Goal: Find specific page/section: Find specific page/section

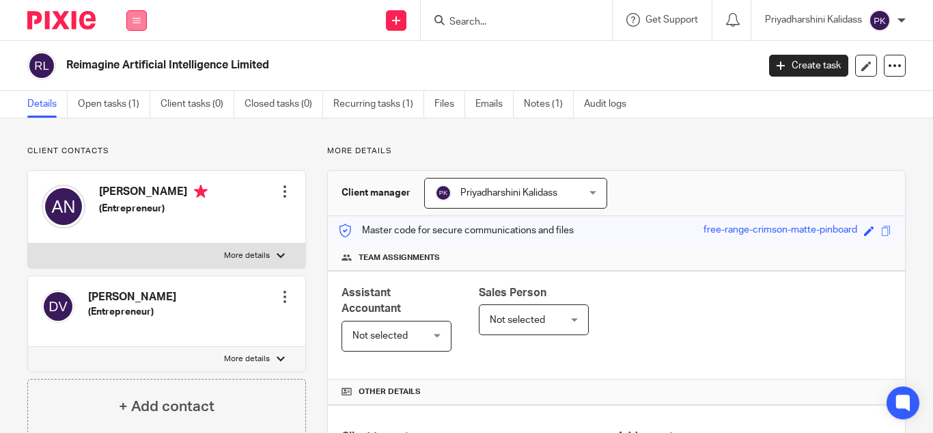
click at [132, 18] on button at bounding box center [136, 20] width 21 height 21
click at [141, 62] on li "Work" at bounding box center [136, 64] width 36 height 20
click at [131, 58] on li "Work" at bounding box center [136, 64] width 36 height 20
click at [130, 61] on link "Work" at bounding box center [129, 64] width 22 height 10
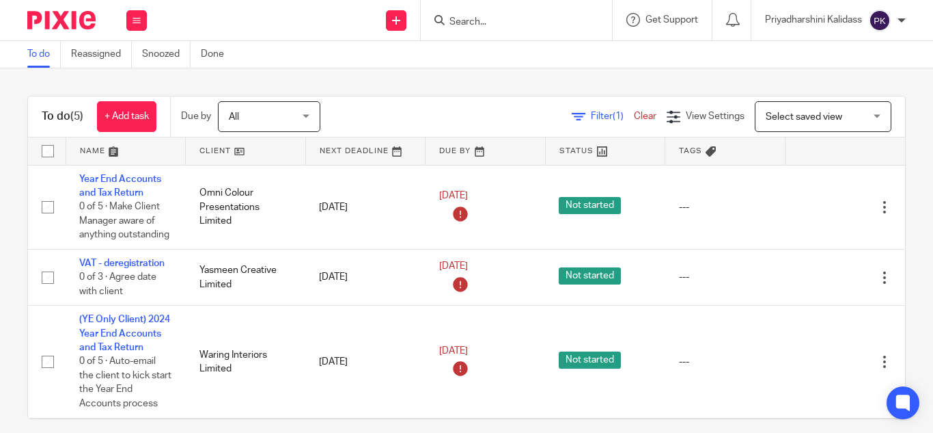
click at [453, 21] on input "Search" at bounding box center [509, 22] width 123 height 12
click at [140, 16] on icon at bounding box center [137, 20] width 8 height 8
click at [134, 101] on link "Clients" at bounding box center [133, 104] width 30 height 10
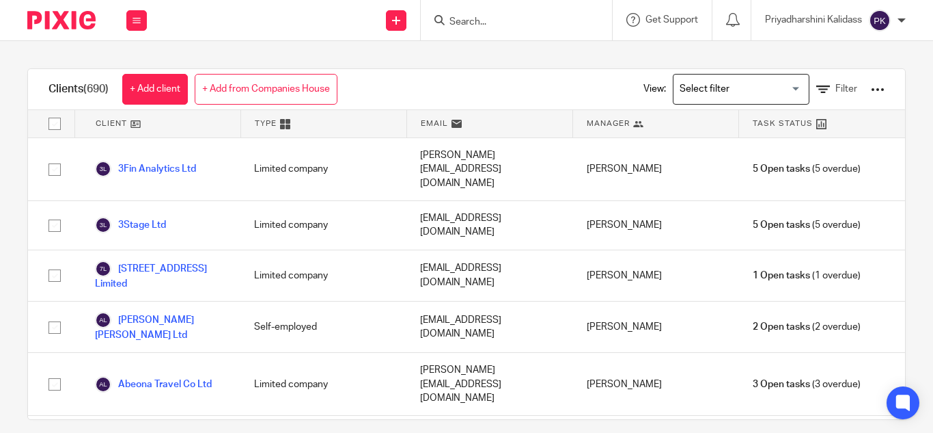
click at [762, 81] on input "Search for option" at bounding box center [738, 89] width 126 height 24
click at [777, 90] on input "Search for option" at bounding box center [738, 89] width 126 height 24
click at [715, 87] on input "Search for option" at bounding box center [738, 89] width 126 height 24
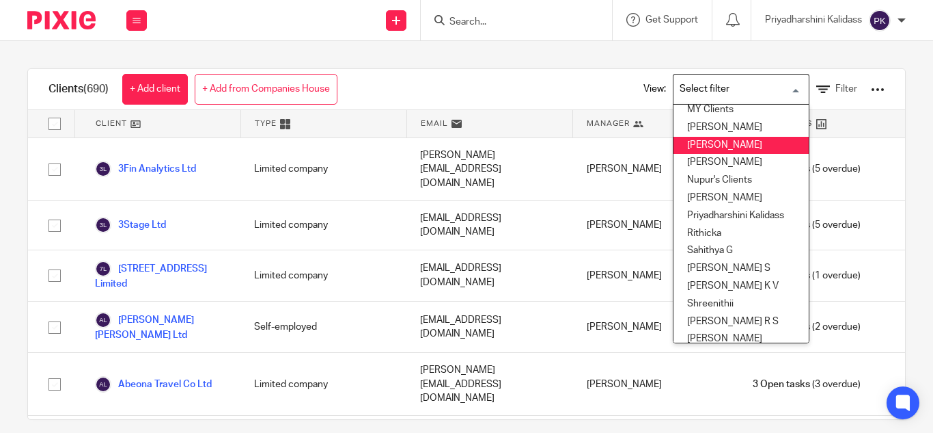
scroll to position [435, 0]
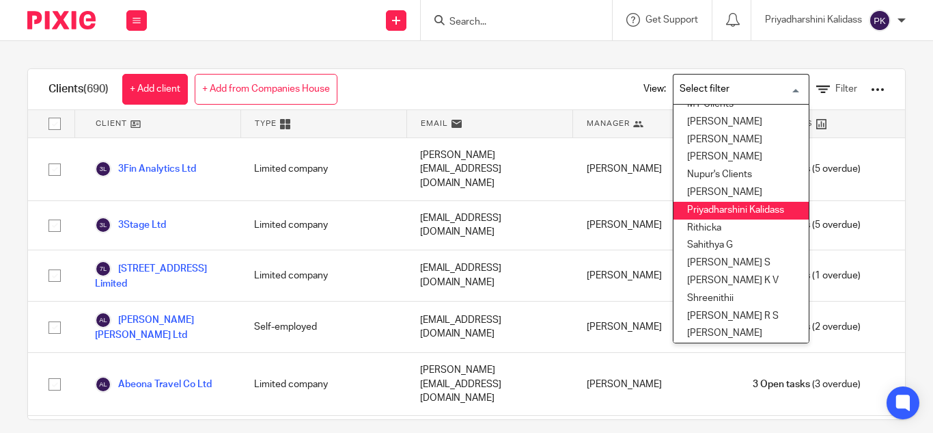
click at [733, 210] on li "Priyadharshini Kalidass" at bounding box center [741, 211] width 135 height 18
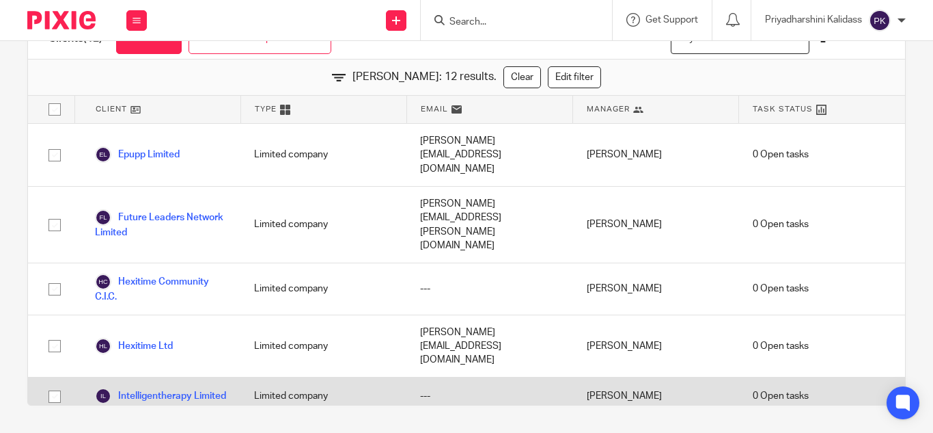
scroll to position [0, 0]
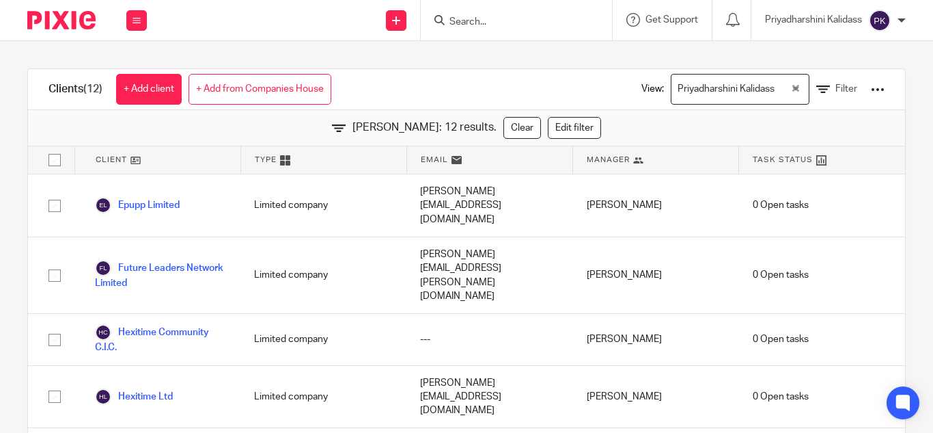
click at [475, 14] on form at bounding box center [521, 20] width 146 height 17
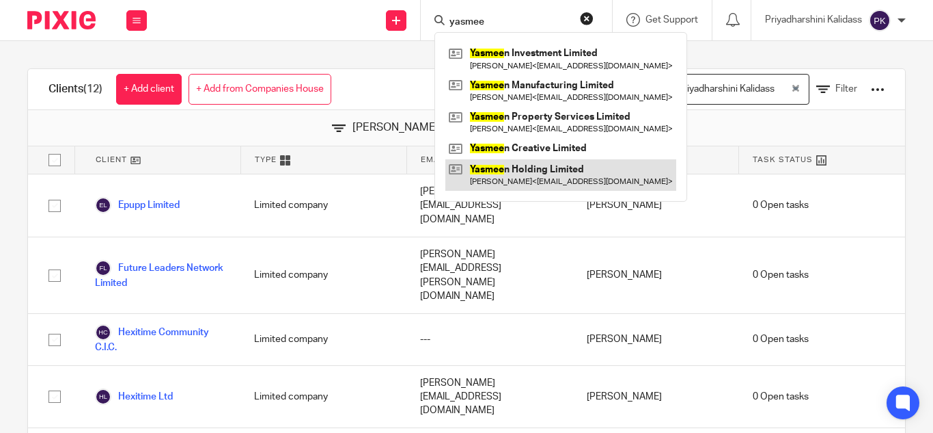
type input "yasmee"
click at [517, 172] on link at bounding box center [561, 174] width 231 height 31
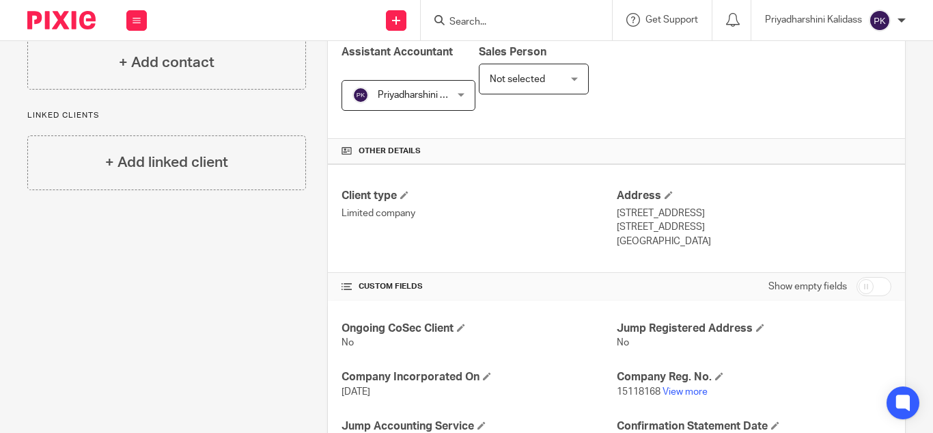
scroll to position [241, 0]
click at [663, 386] on link "View more" at bounding box center [685, 391] width 45 height 10
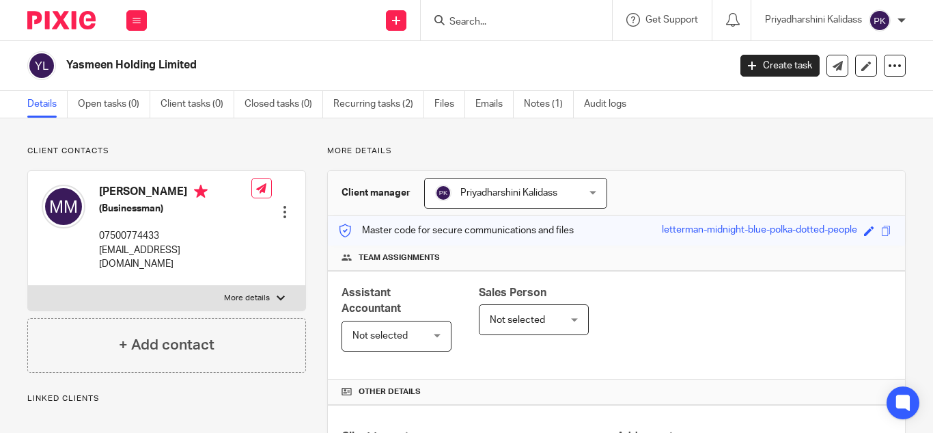
scroll to position [310, 0]
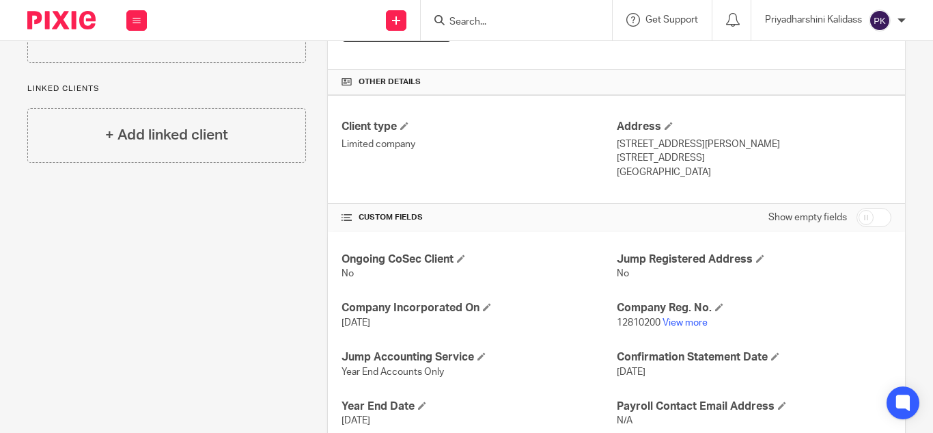
click at [465, 20] on input "Search" at bounding box center [509, 22] width 123 height 12
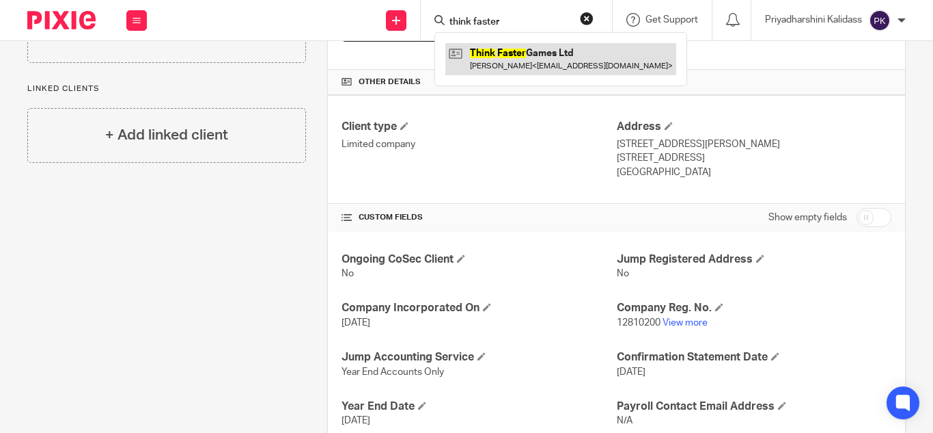
type input "think faster"
click at [518, 72] on link at bounding box center [561, 58] width 231 height 31
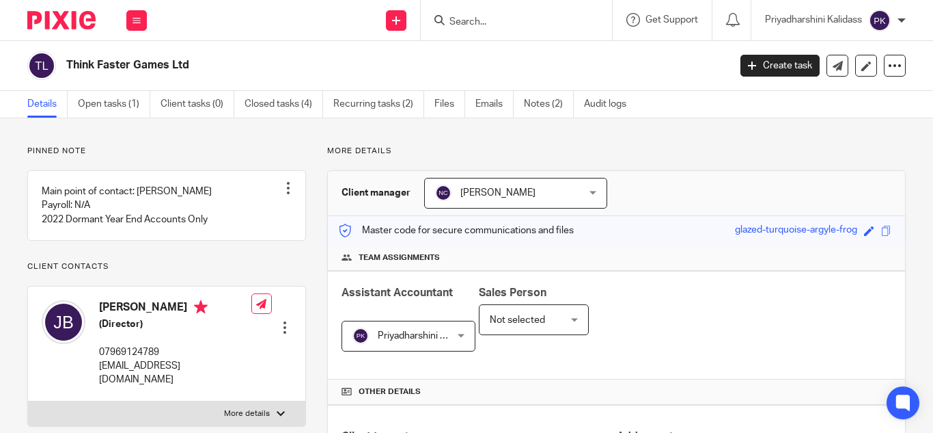
scroll to position [402, 0]
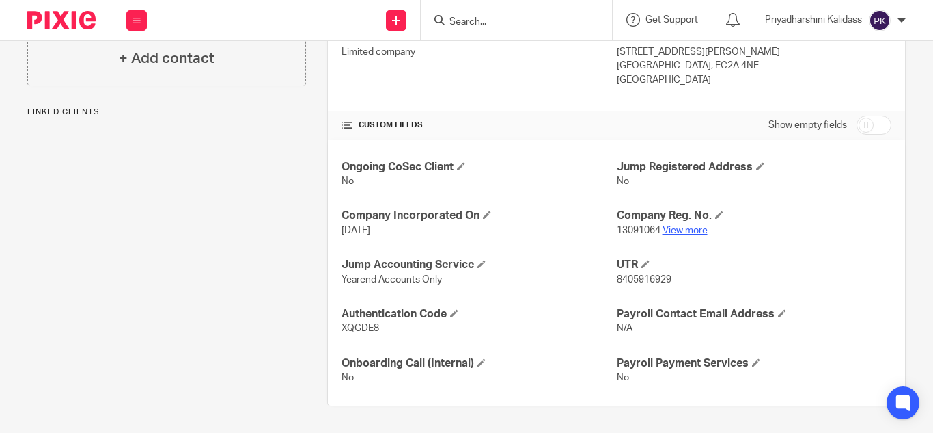
click at [679, 227] on link "View more" at bounding box center [685, 231] width 45 height 10
click at [482, 13] on form at bounding box center [521, 20] width 146 height 17
click at [474, 21] on input "Search" at bounding box center [509, 22] width 123 height 12
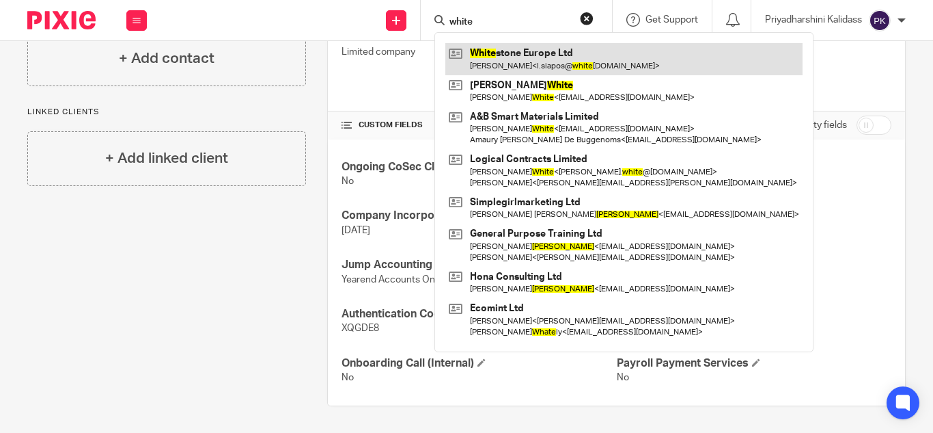
type input "white"
click at [513, 68] on link at bounding box center [624, 58] width 357 height 31
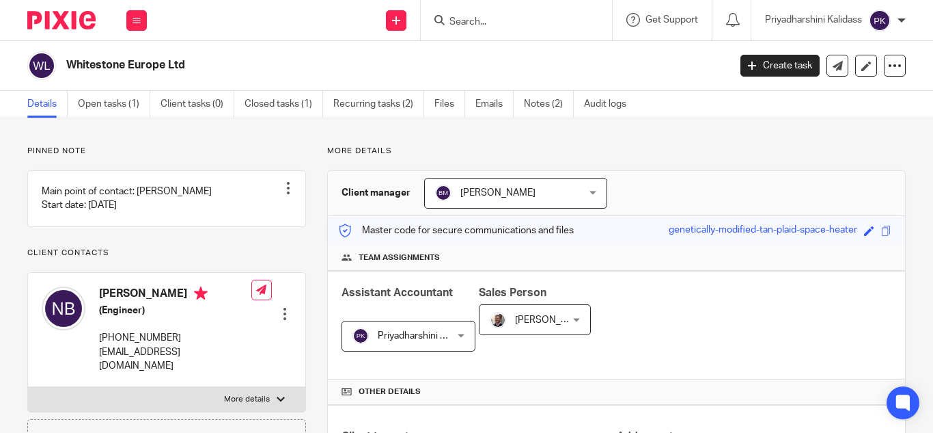
scroll to position [426, 0]
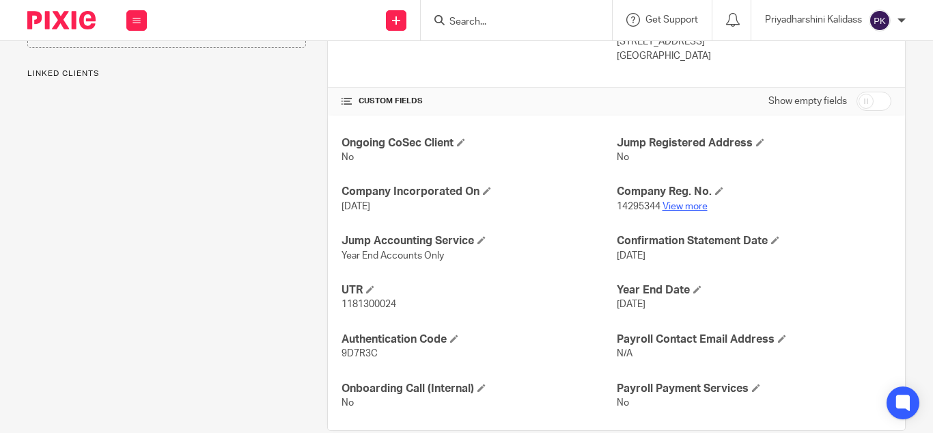
click at [666, 206] on link "View more" at bounding box center [685, 207] width 45 height 10
click at [289, 277] on div "Pinned note Main point of contact: [PERSON_NAME] Start date: [DATE] Unpin note …" at bounding box center [156, 75] width 300 height 711
click at [497, 16] on input "Search" at bounding box center [509, 22] width 123 height 12
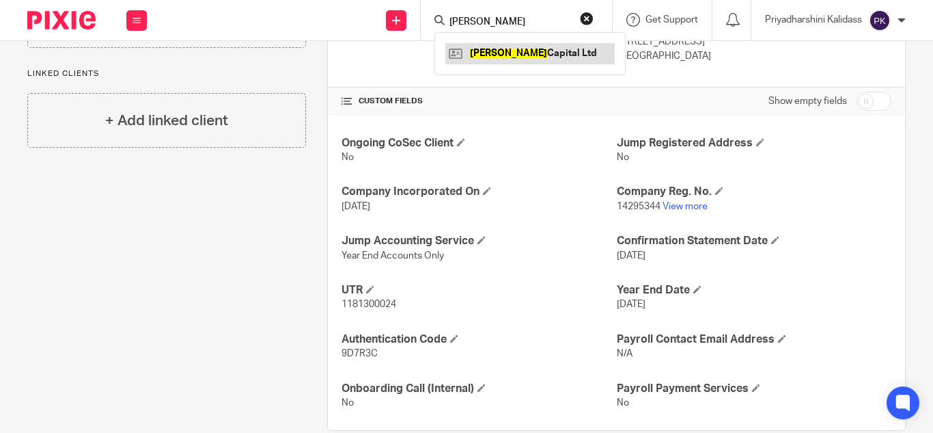
type input "[PERSON_NAME]"
click at [504, 47] on link at bounding box center [530, 53] width 169 height 21
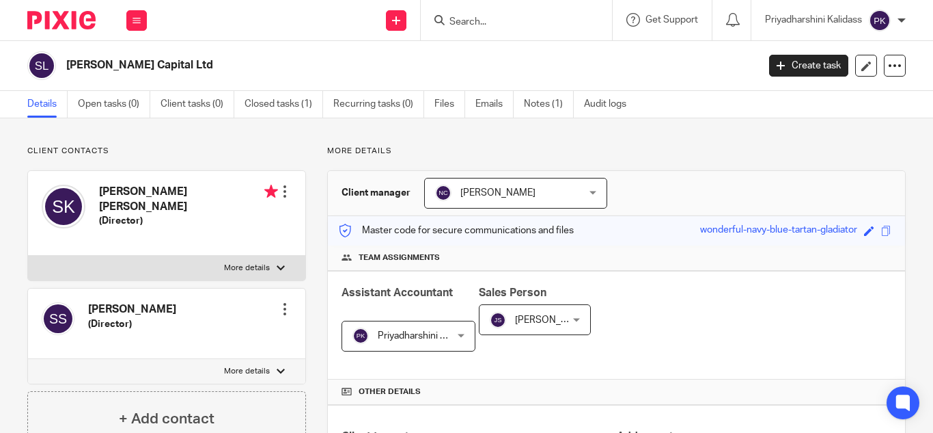
scroll to position [324, 0]
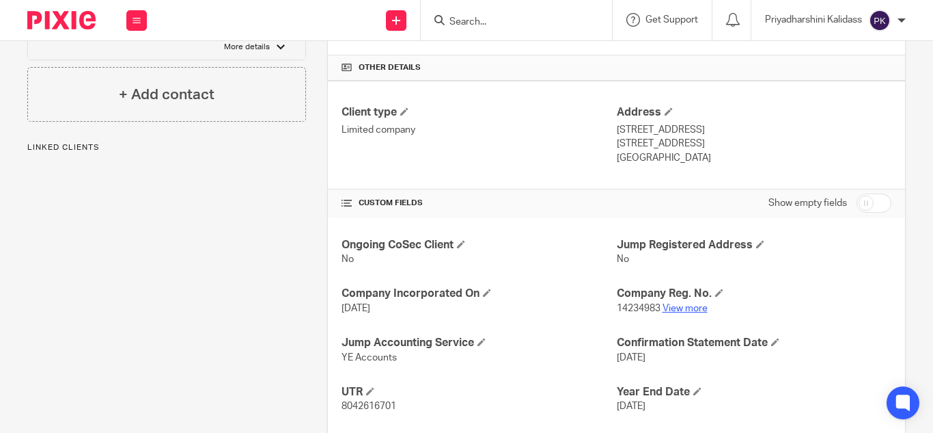
click at [681, 308] on link "View more" at bounding box center [685, 308] width 45 height 10
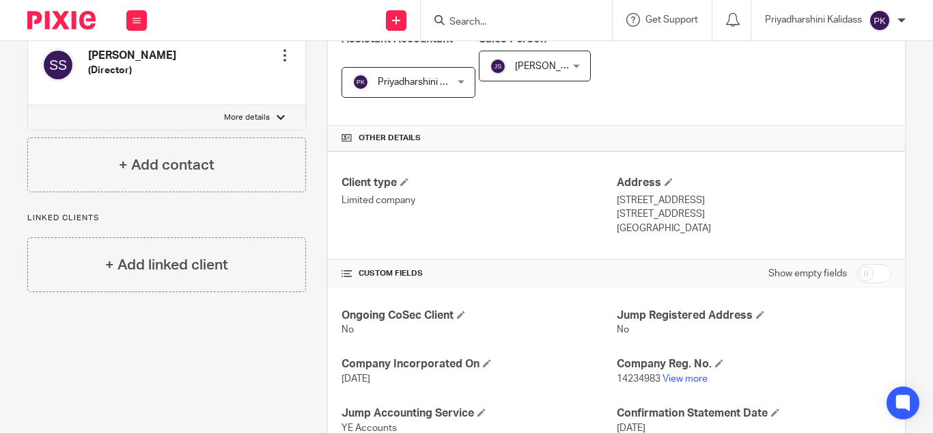
click at [448, 18] on input "Search" at bounding box center [509, 22] width 123 height 12
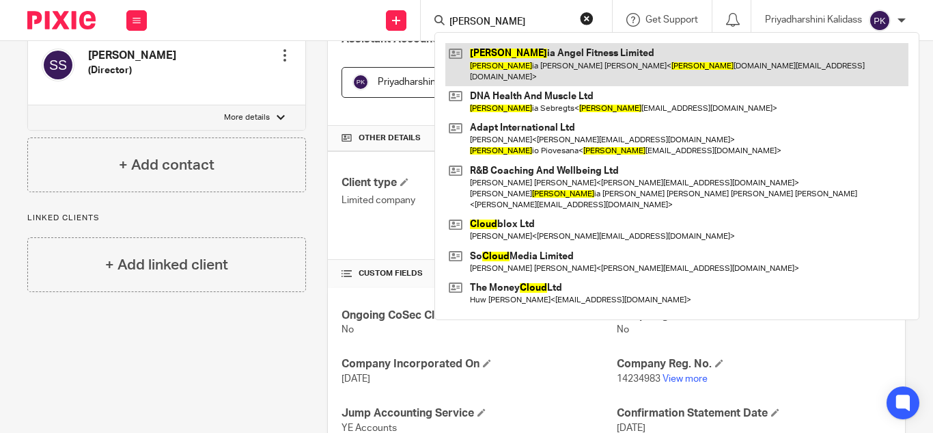
type input "claud"
click at [513, 54] on link at bounding box center [677, 64] width 463 height 42
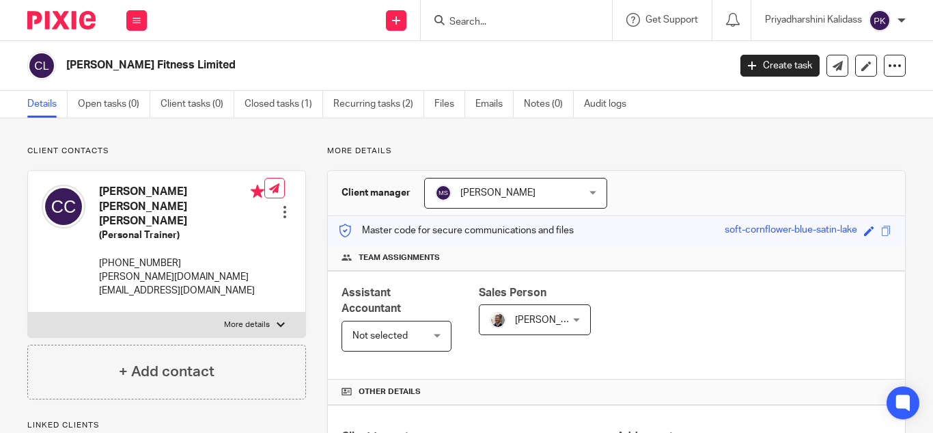
scroll to position [73, 0]
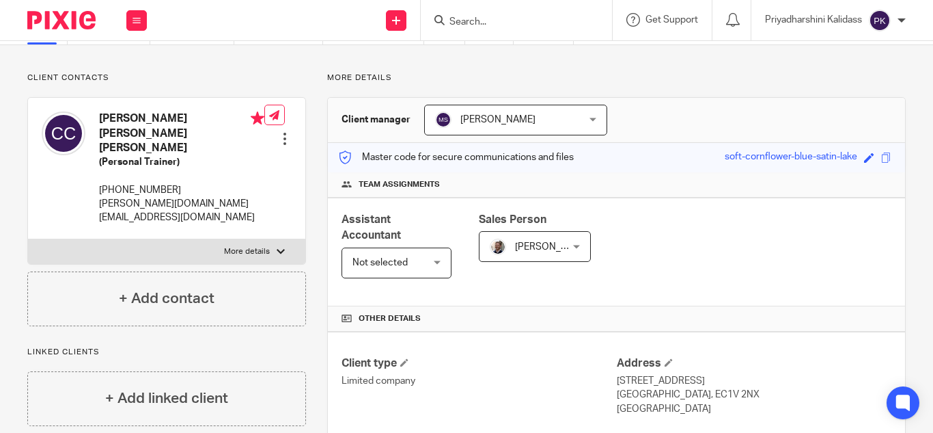
click at [474, 23] on input "Search" at bounding box center [509, 22] width 123 height 12
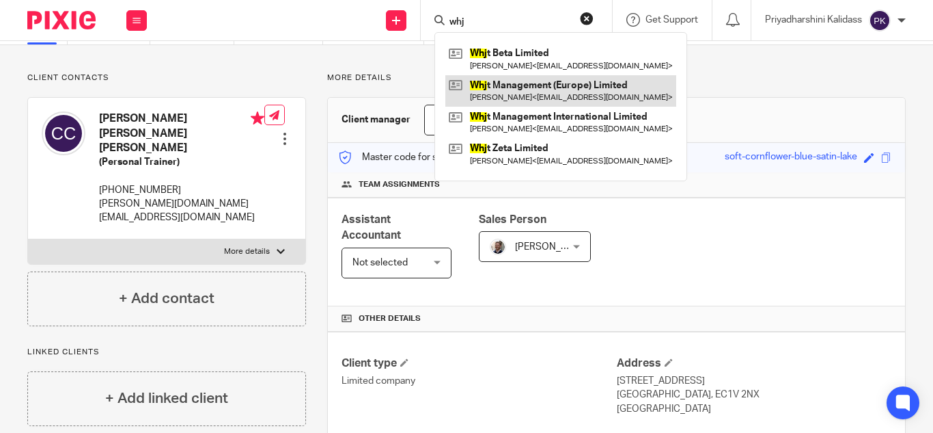
type input "whj"
click at [521, 77] on link at bounding box center [561, 90] width 231 height 31
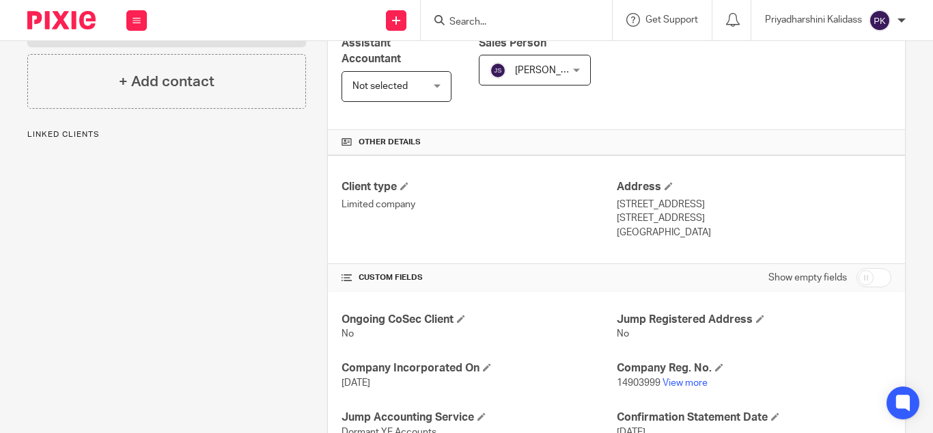
scroll to position [396, 0]
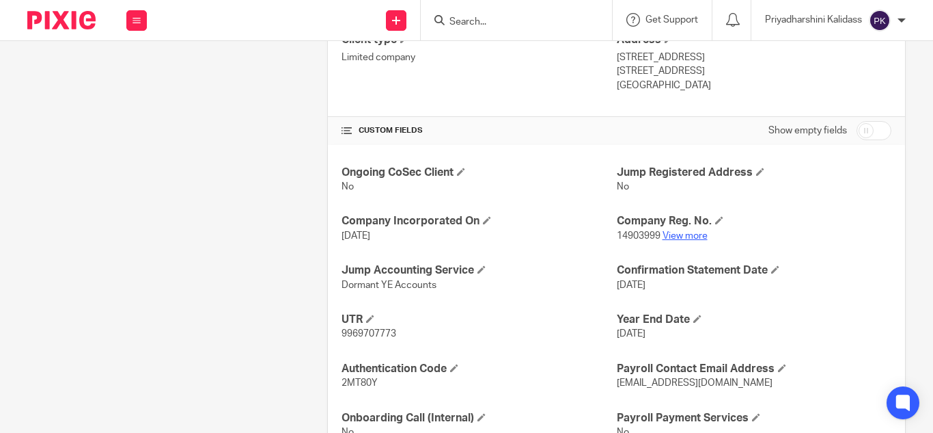
click at [683, 231] on link "View more" at bounding box center [685, 236] width 45 height 10
click at [498, 18] on input "Search" at bounding box center [509, 22] width 123 height 12
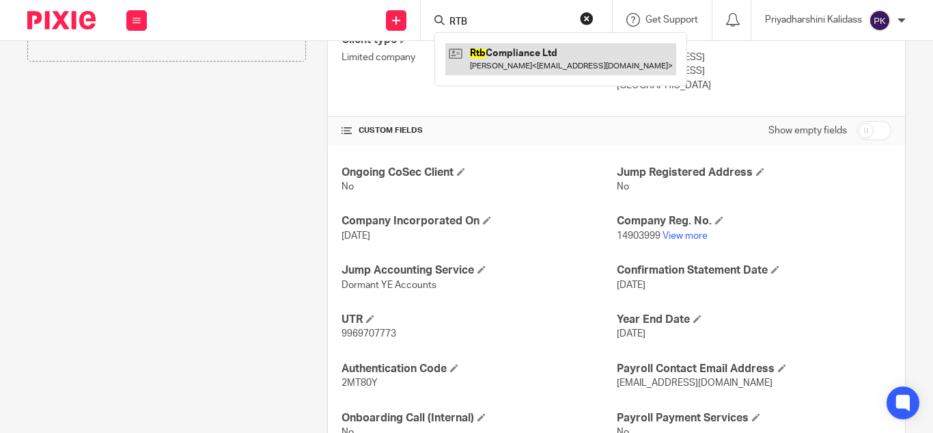
type input "RTB"
click at [516, 60] on link at bounding box center [561, 58] width 231 height 31
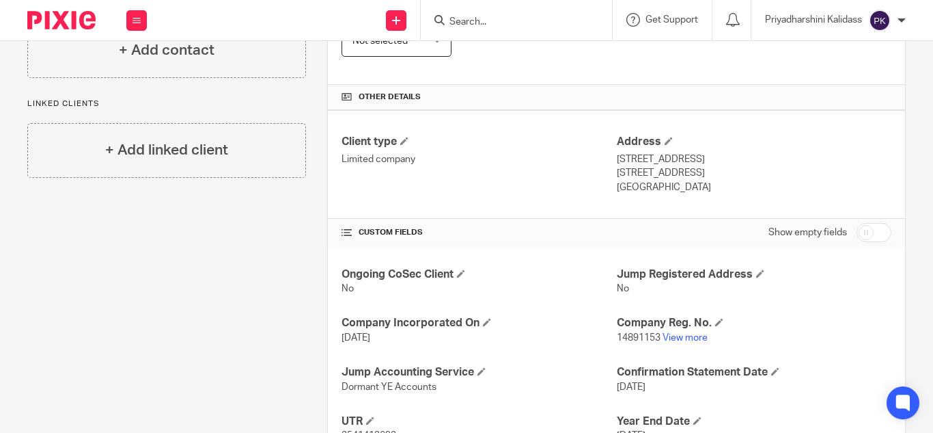
scroll to position [296, 0]
click at [671, 331] on link "View more" at bounding box center [685, 336] width 45 height 10
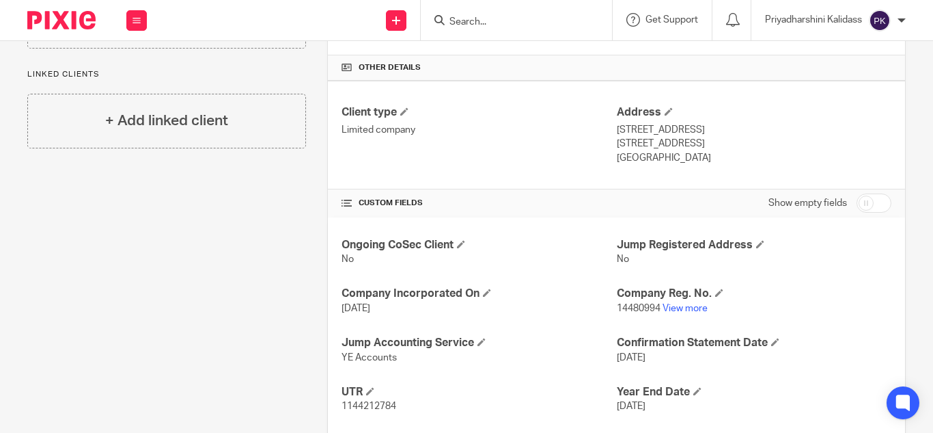
click at [498, 26] on input "Search" at bounding box center [509, 22] width 123 height 12
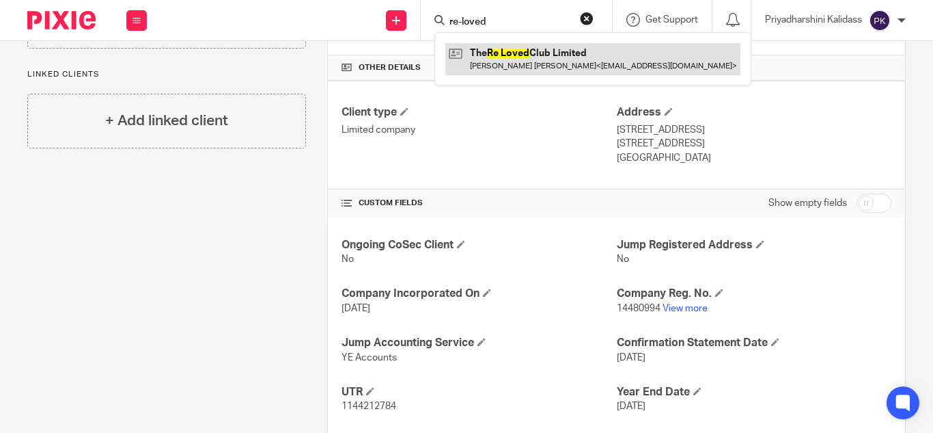
type input "re-loved"
click at [527, 66] on link at bounding box center [593, 58] width 295 height 31
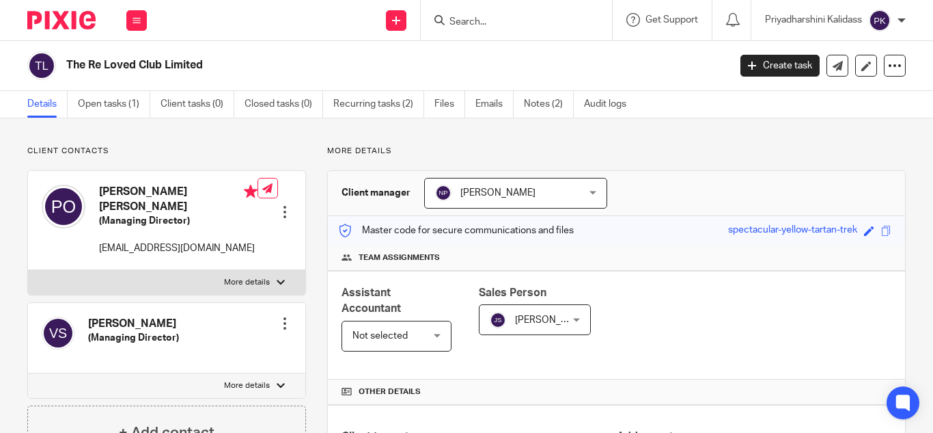
scroll to position [343, 0]
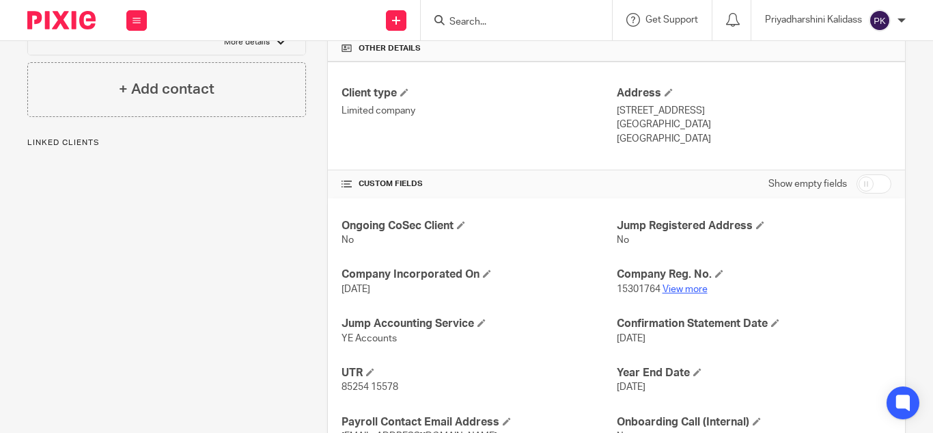
click at [670, 288] on link "View more" at bounding box center [685, 289] width 45 height 10
